Goal: Transaction & Acquisition: Purchase product/service

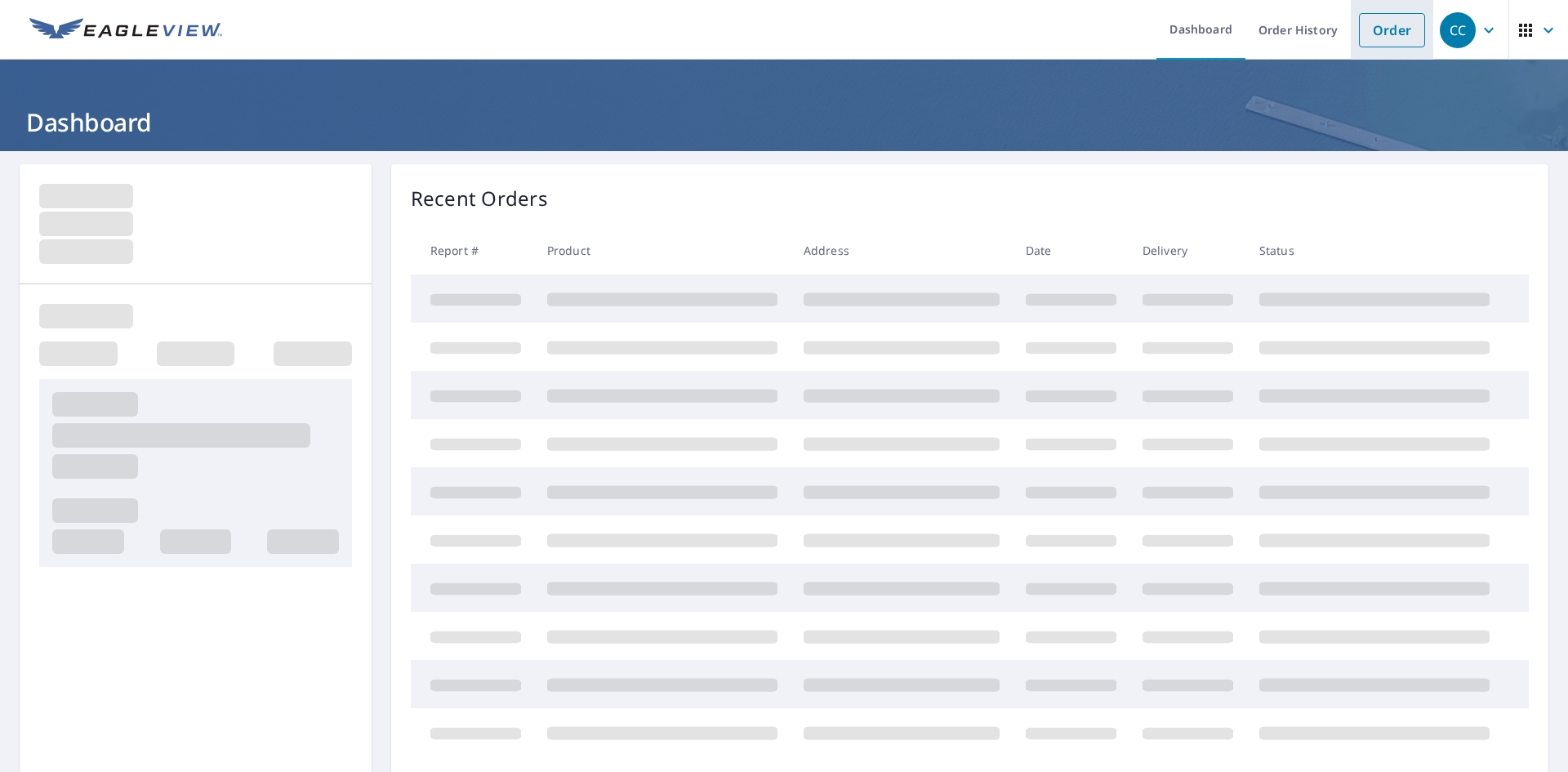
click at [1379, 40] on link "Order" at bounding box center [1392, 30] width 66 height 35
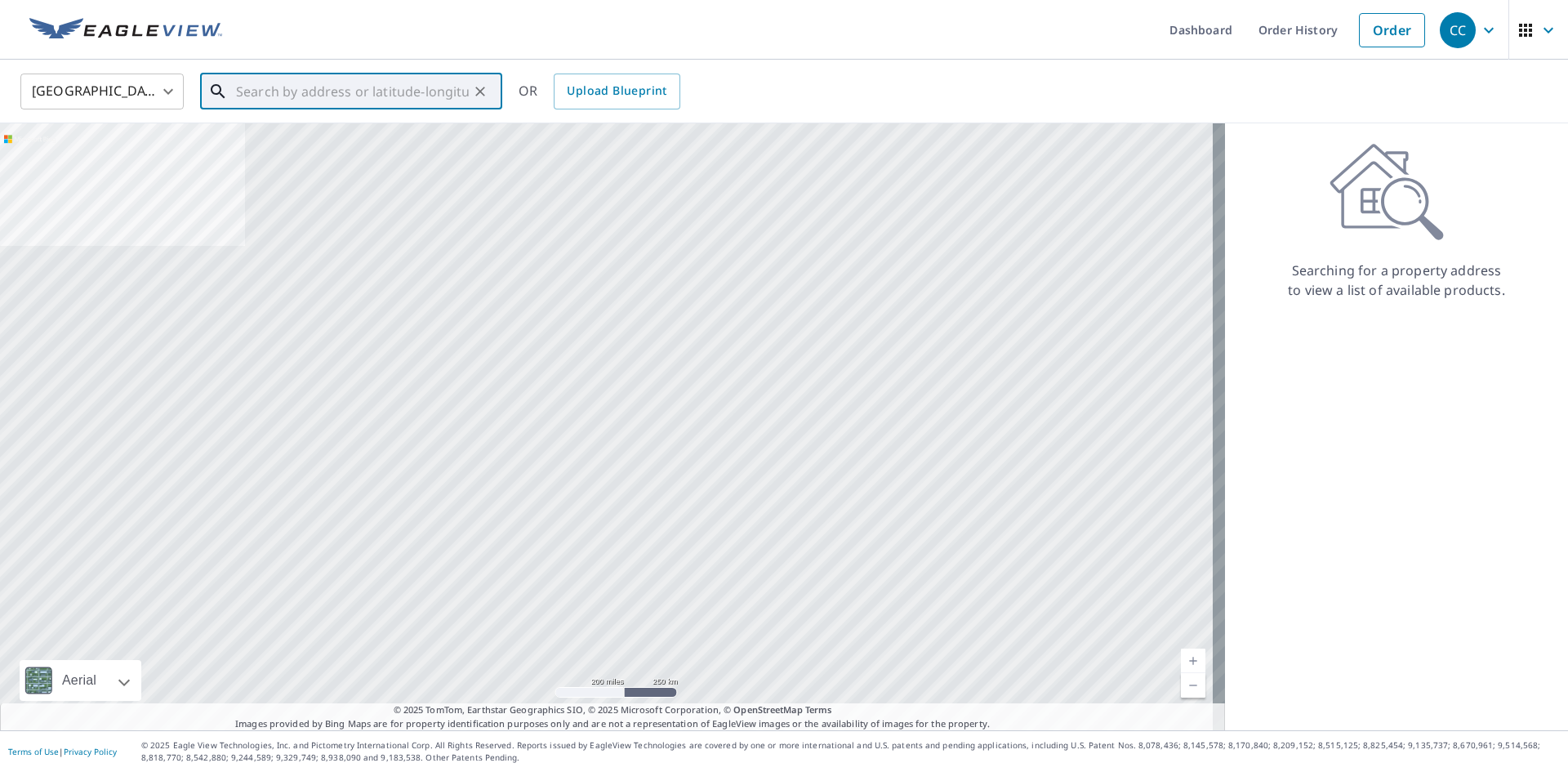
click at [281, 101] on input "text" at bounding box center [352, 91] width 233 height 46
paste input "6402 Amundson Street Tampa, FL 33634"
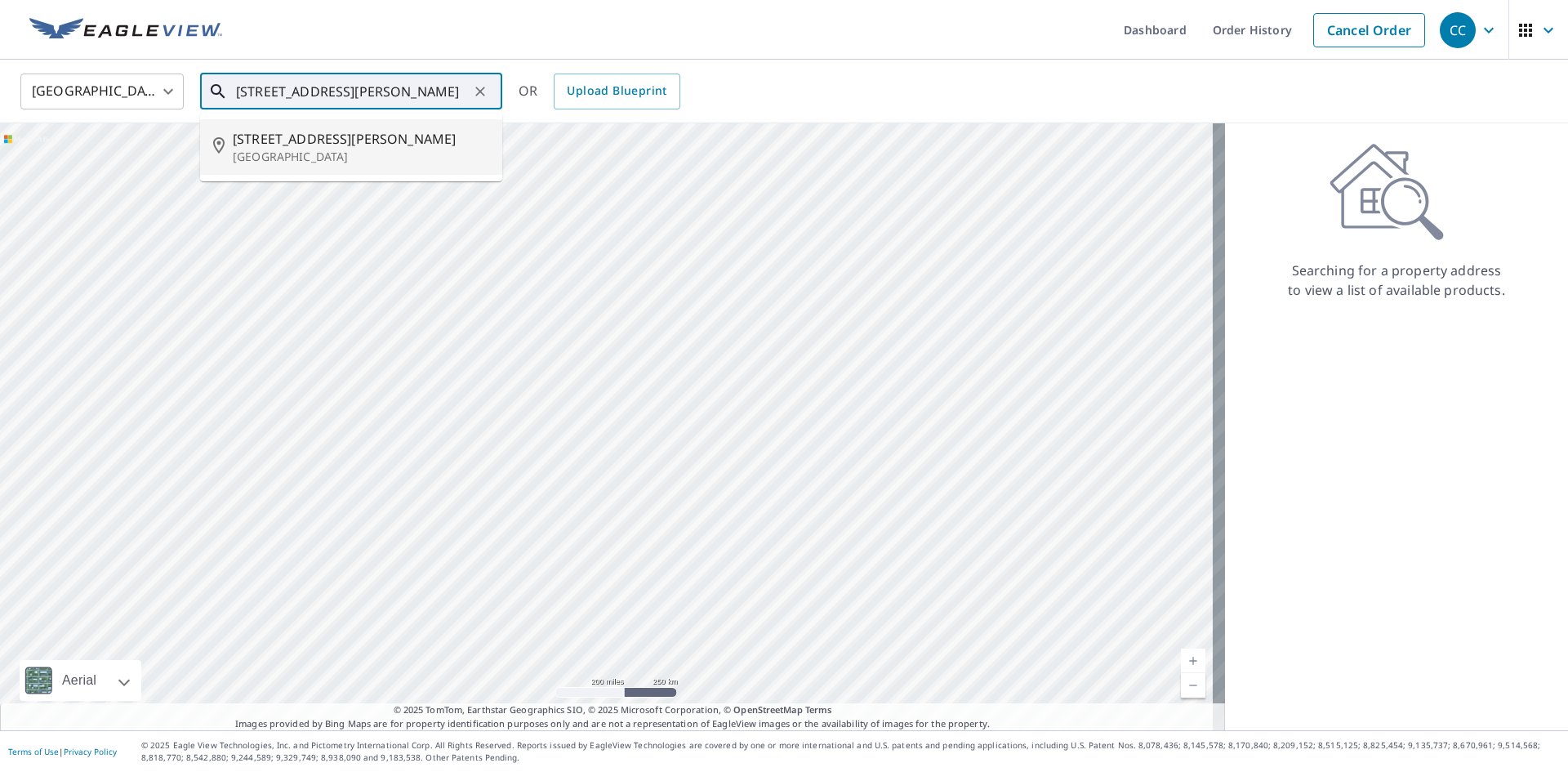
click at [332, 134] on span "6402 Amundson St" at bounding box center [361, 139] width 257 height 20
type input "6402 Amundson St Tampa, FL 33634"
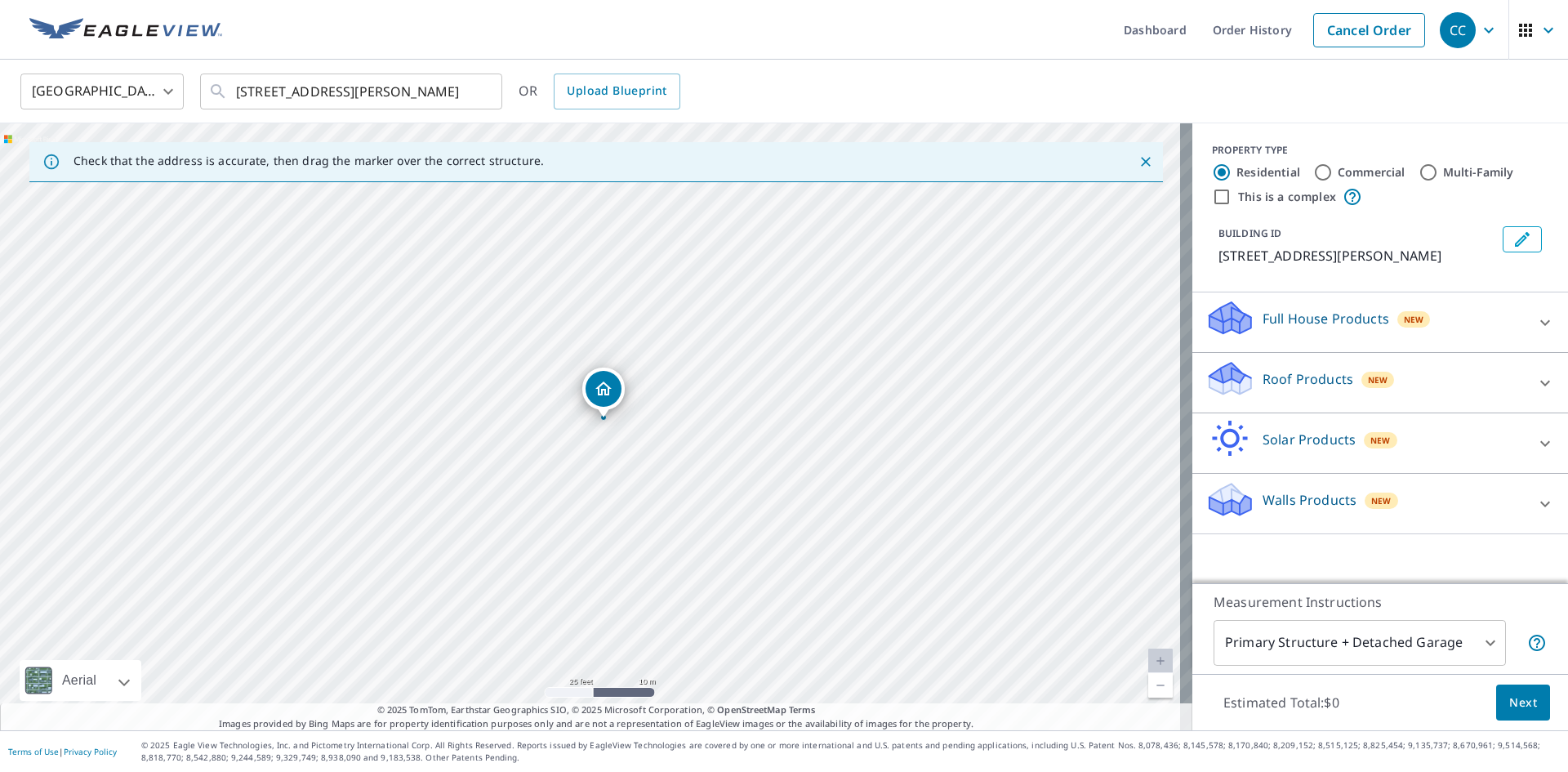
click at [1292, 371] on p "Roof Products" at bounding box center [1307, 379] width 90 height 20
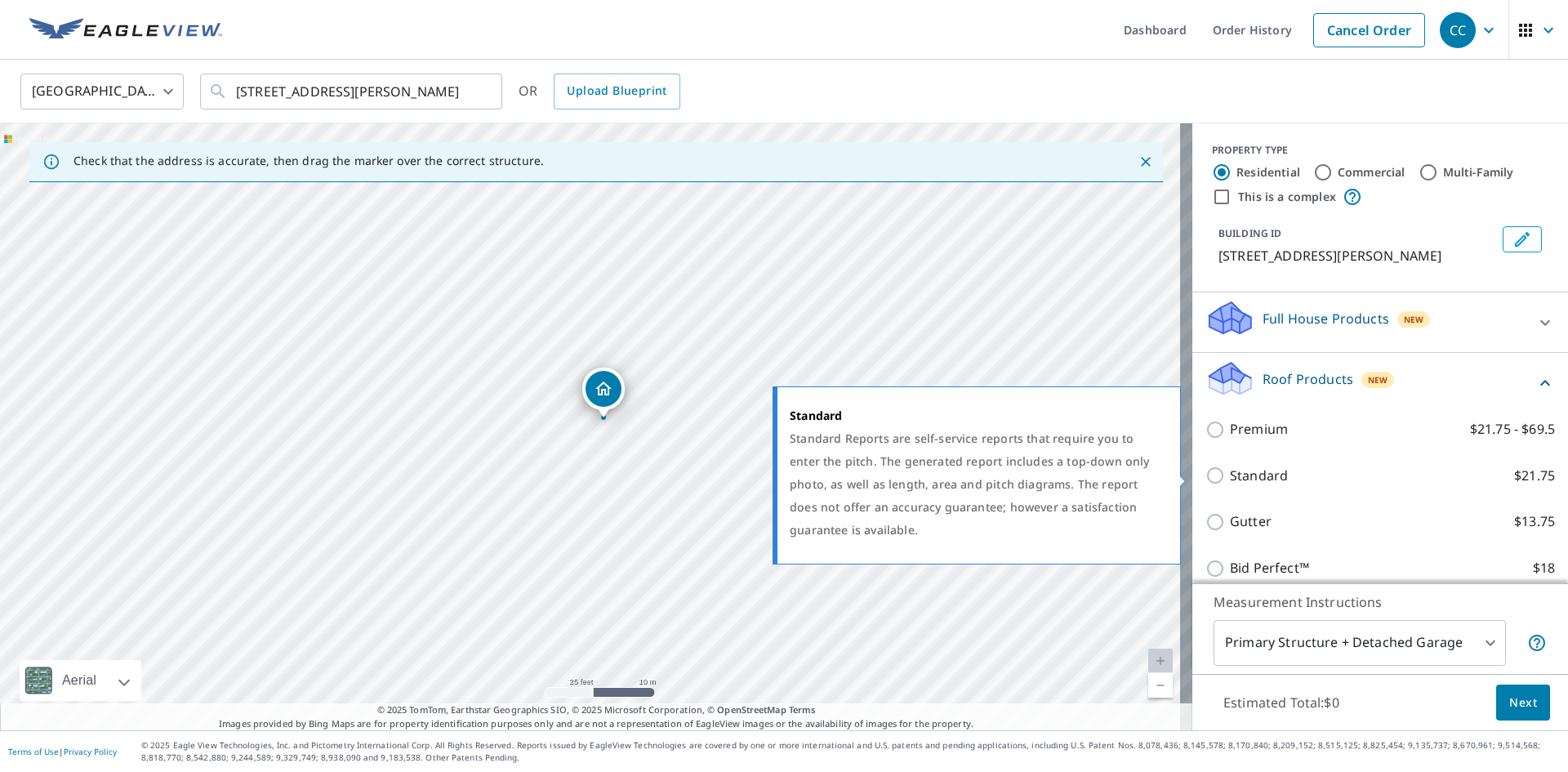
click at [1230, 478] on p "Standard" at bounding box center [1259, 476] width 57 height 21
click at [1227, 478] on input "Standard $21.75" at bounding box center [1217, 476] width 25 height 20
checkbox input "true"
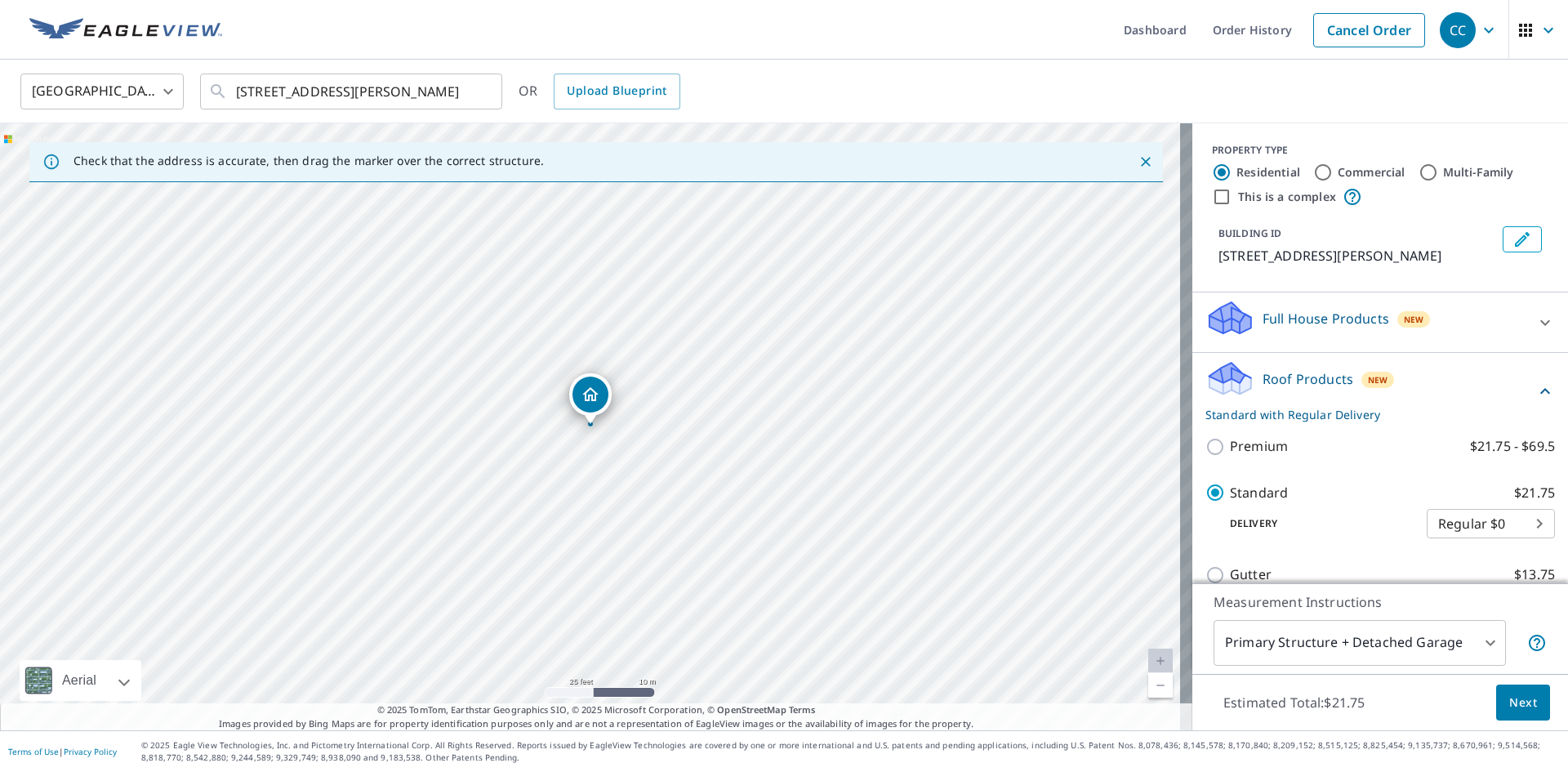
click at [1510, 699] on span "Next" at bounding box center [1523, 703] width 28 height 21
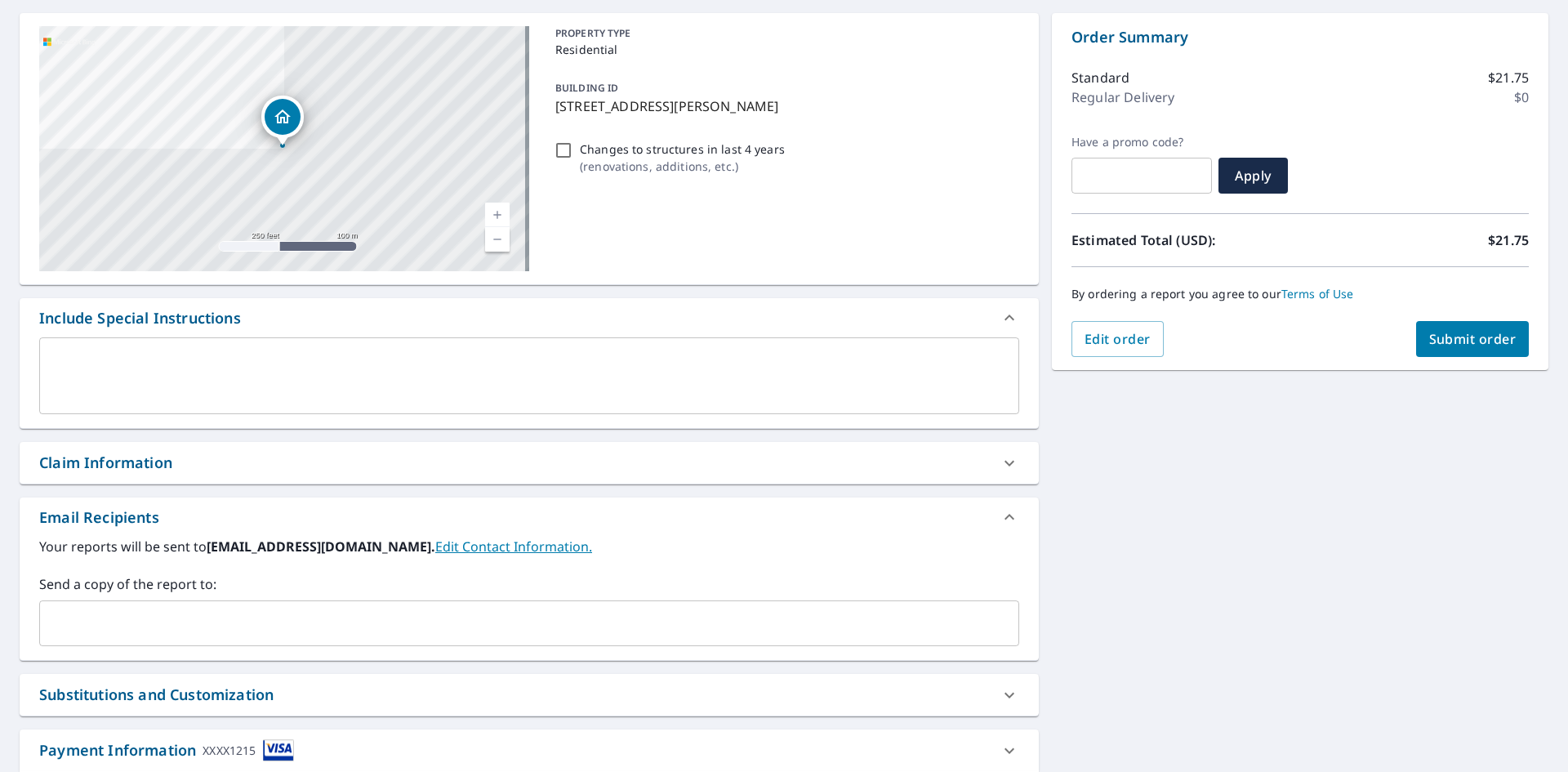
scroll to position [257, 0]
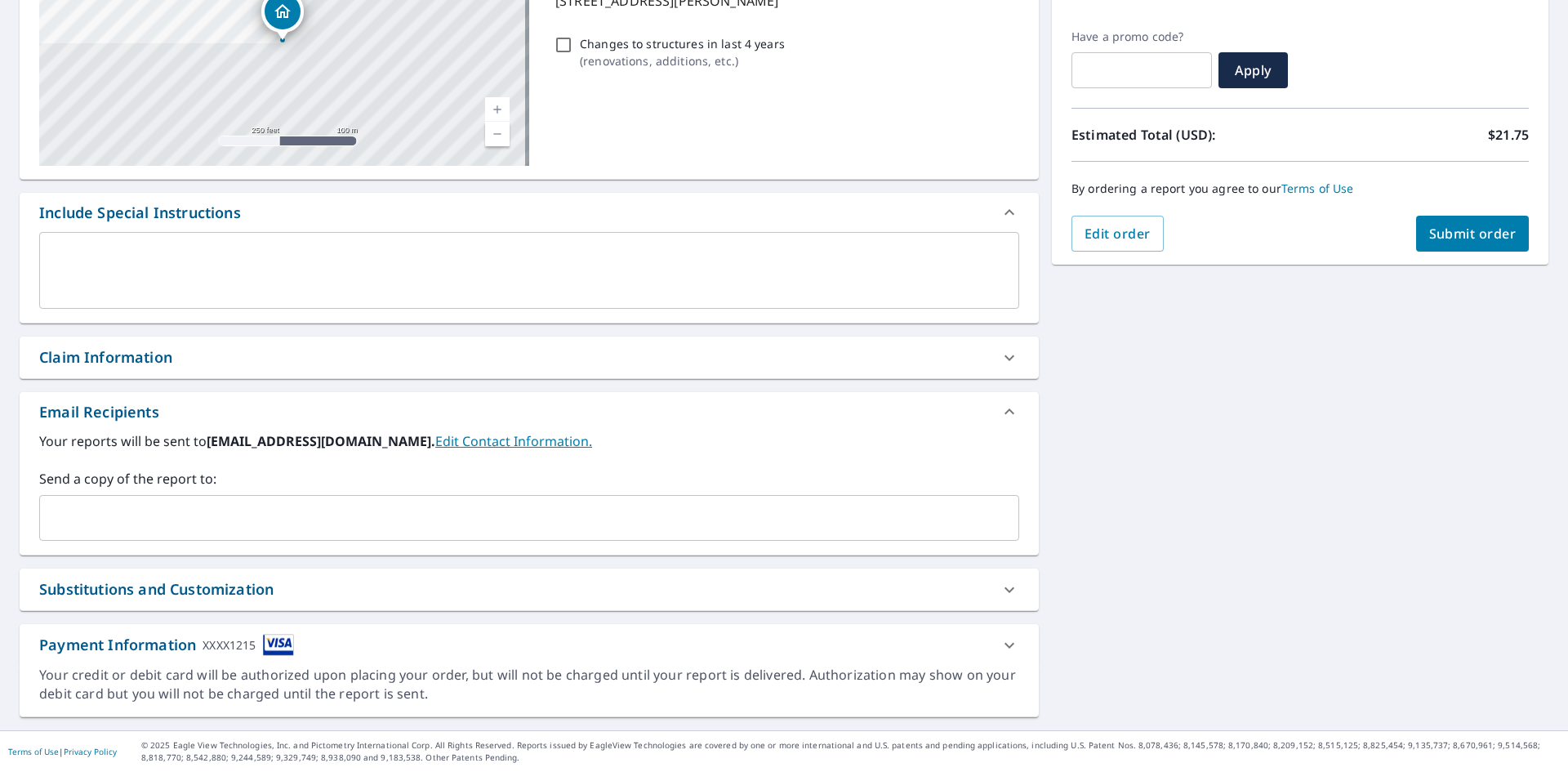
click at [129, 365] on div "Claim Information" at bounding box center [106, 357] width 133 height 22
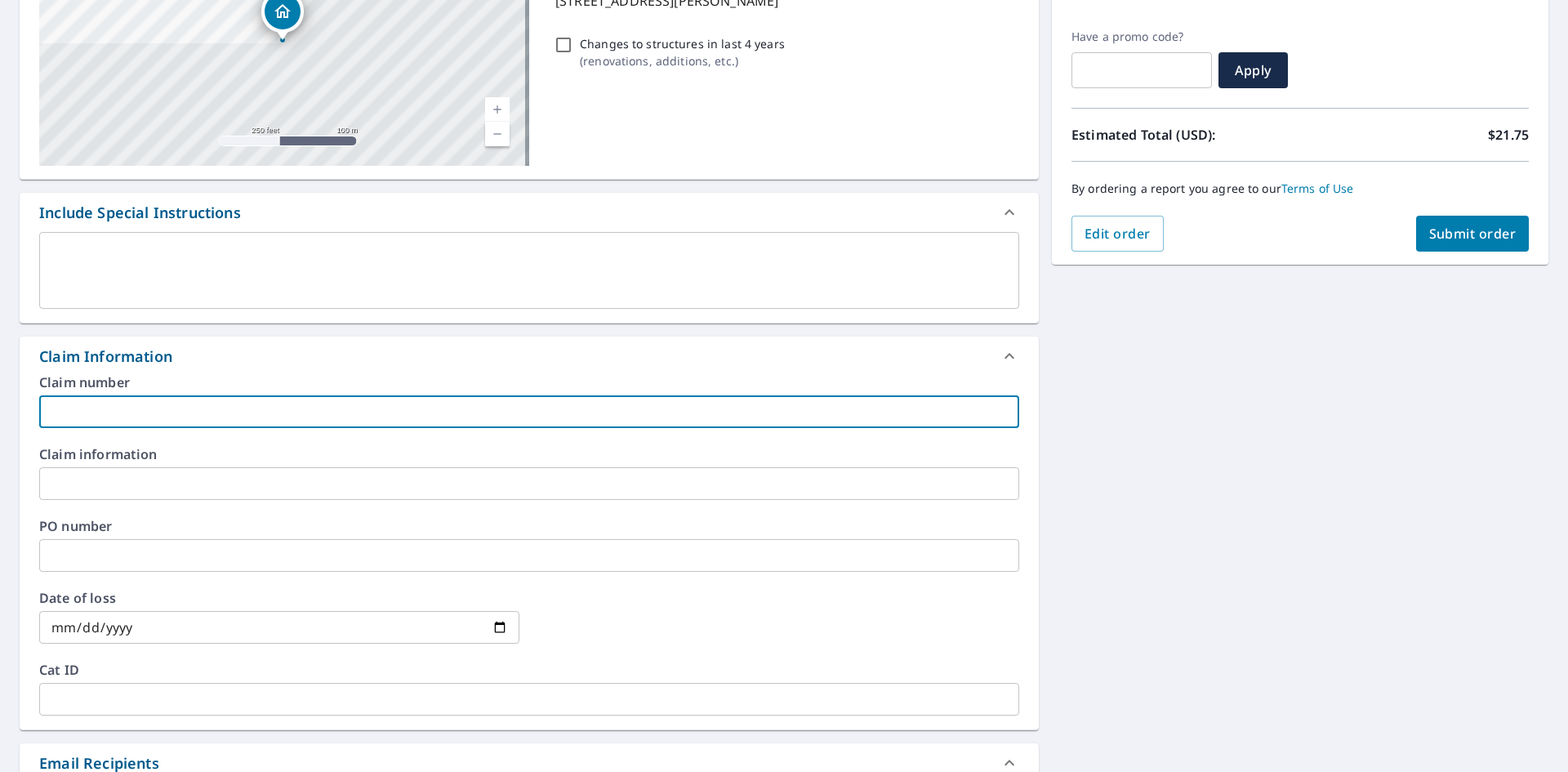
click at [189, 411] on input "text" at bounding box center [529, 411] width 980 height 33
paste input "8157694"
click at [142, 419] on input "8157694" at bounding box center [529, 411] width 980 height 33
paste input "Casteneda and Oliva residence"
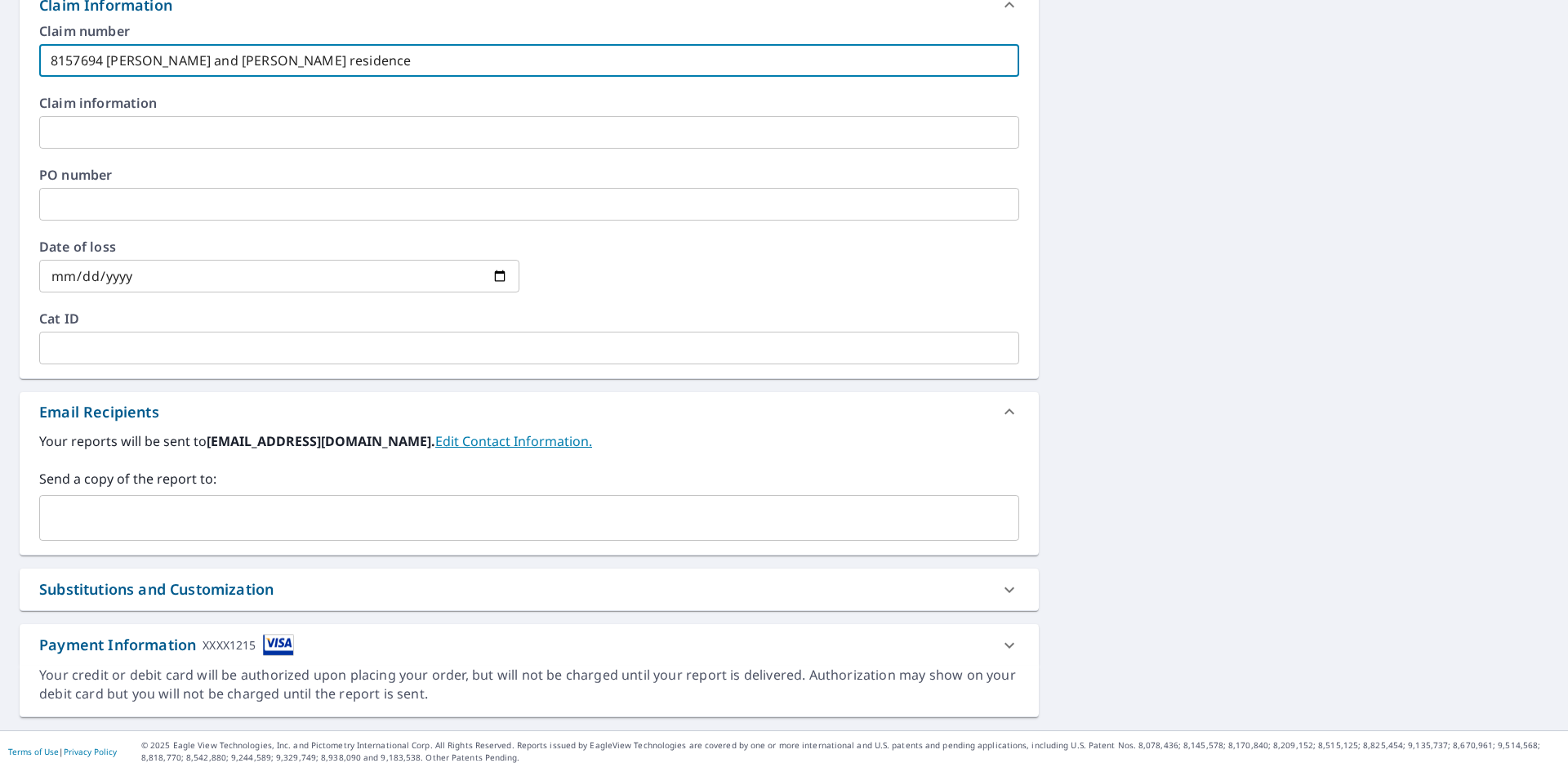
click at [161, 533] on div "​" at bounding box center [529, 517] width 980 height 46
type input "8157694 Casteneda and Oliva residence"
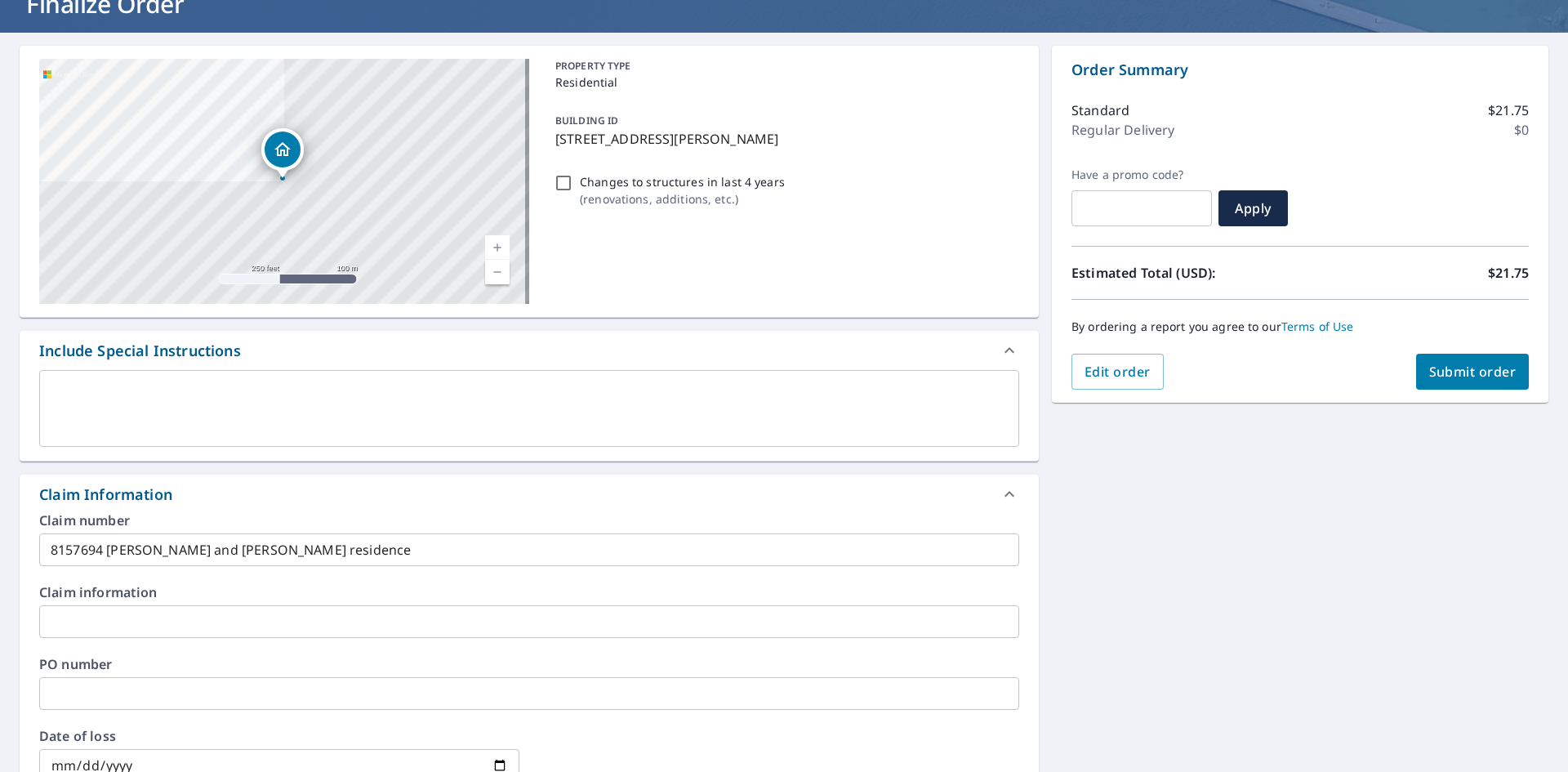
scroll to position [0, 0]
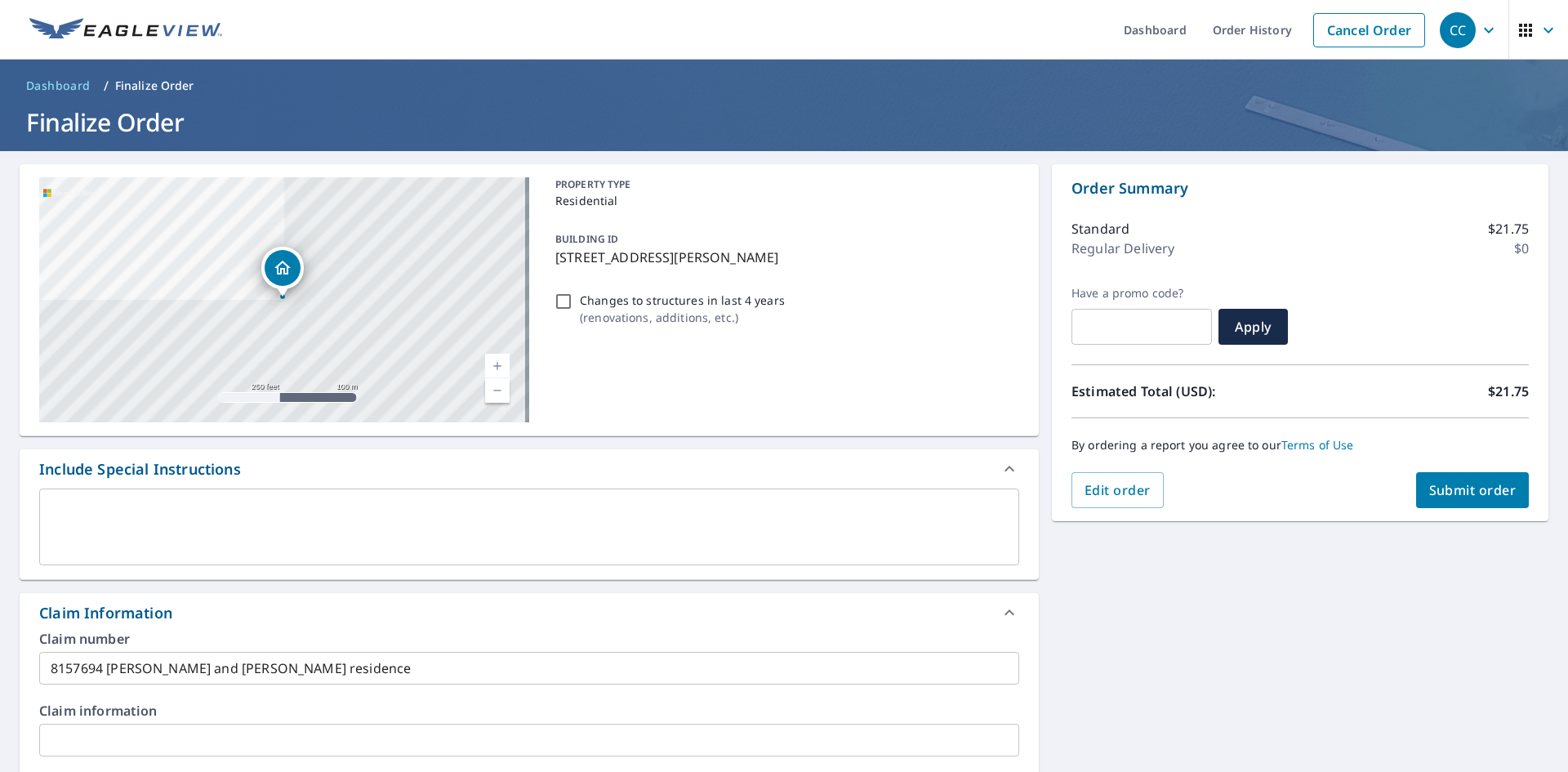
type input "acarty@sdii-global.com"
click at [1443, 476] on button "Submit order" at bounding box center [1473, 490] width 114 height 36
